Goal: Navigation & Orientation: Find specific page/section

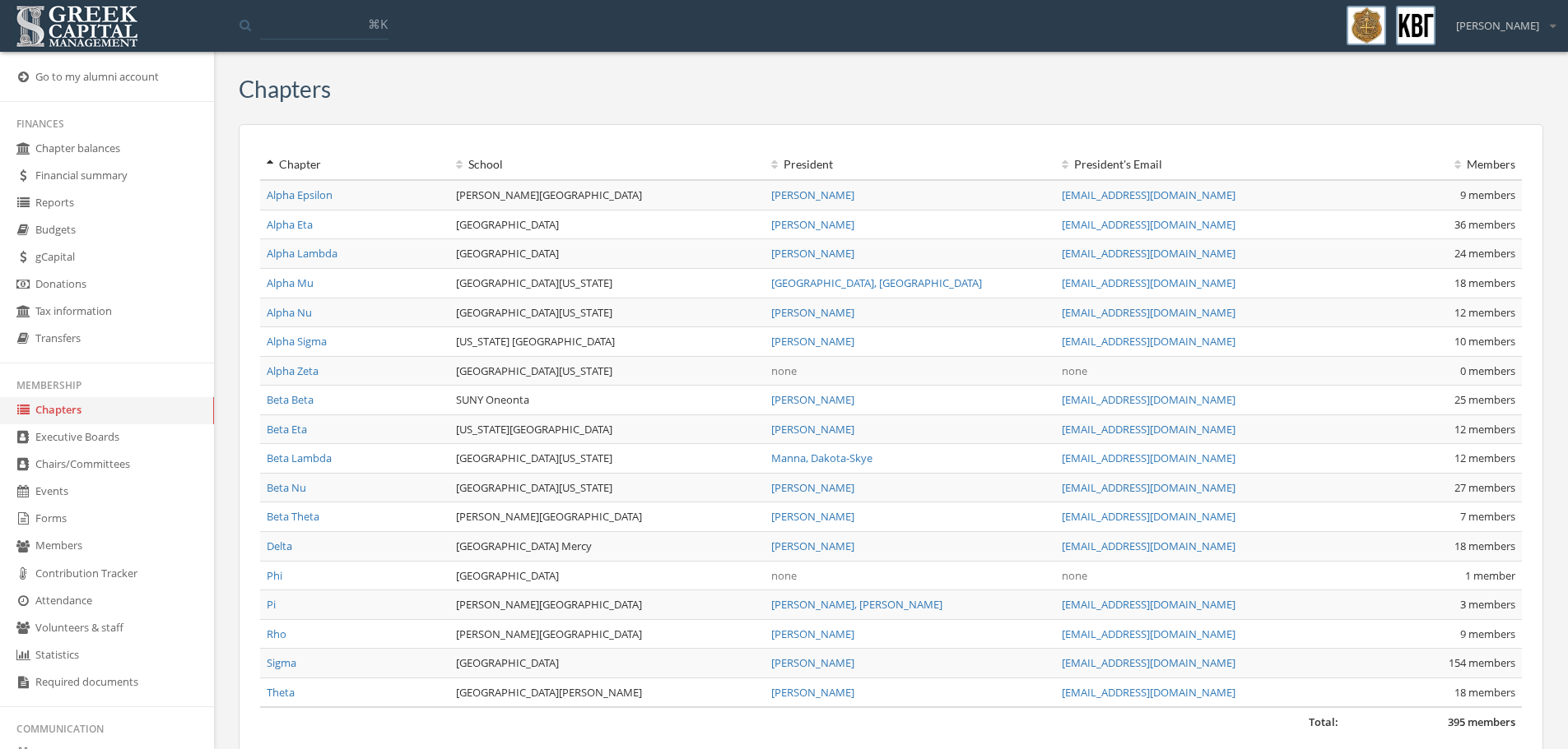
click at [309, 456] on link "Beta Lambda" at bounding box center [299, 457] width 65 height 14
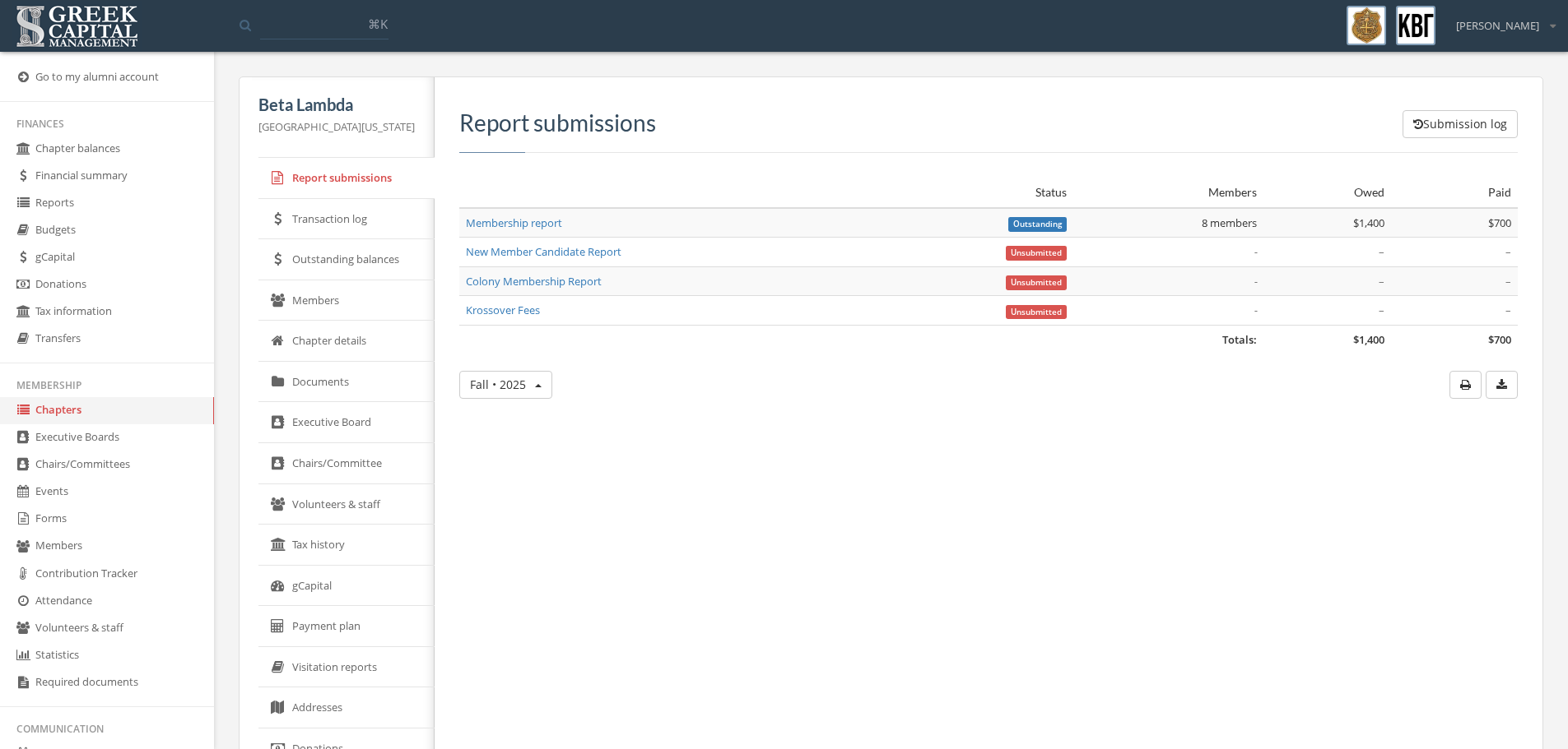
click at [351, 345] on link "Chapter details" at bounding box center [346, 341] width 177 height 41
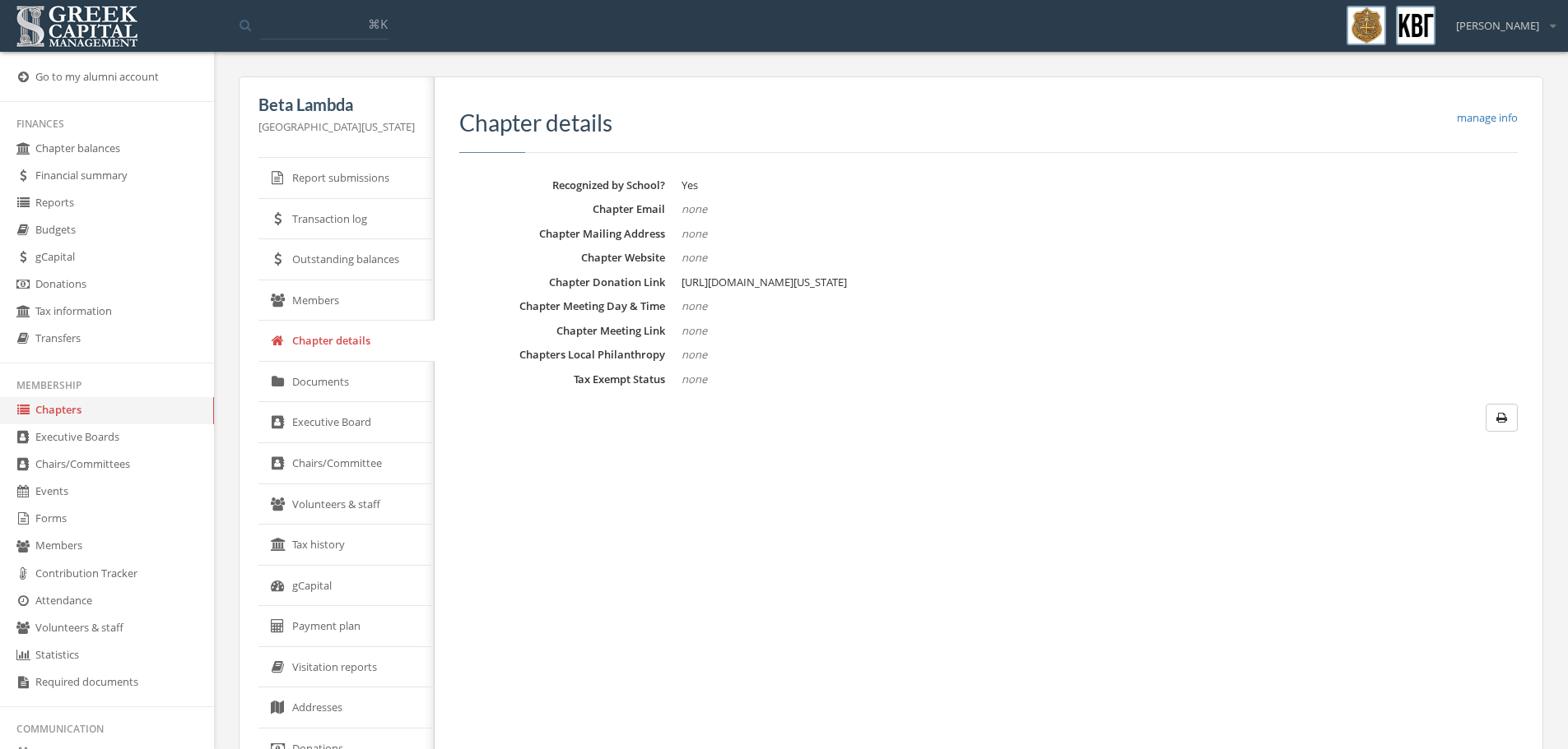
click at [322, 297] on link "Members" at bounding box center [346, 301] width 177 height 41
